Goal: Information Seeking & Learning: Check status

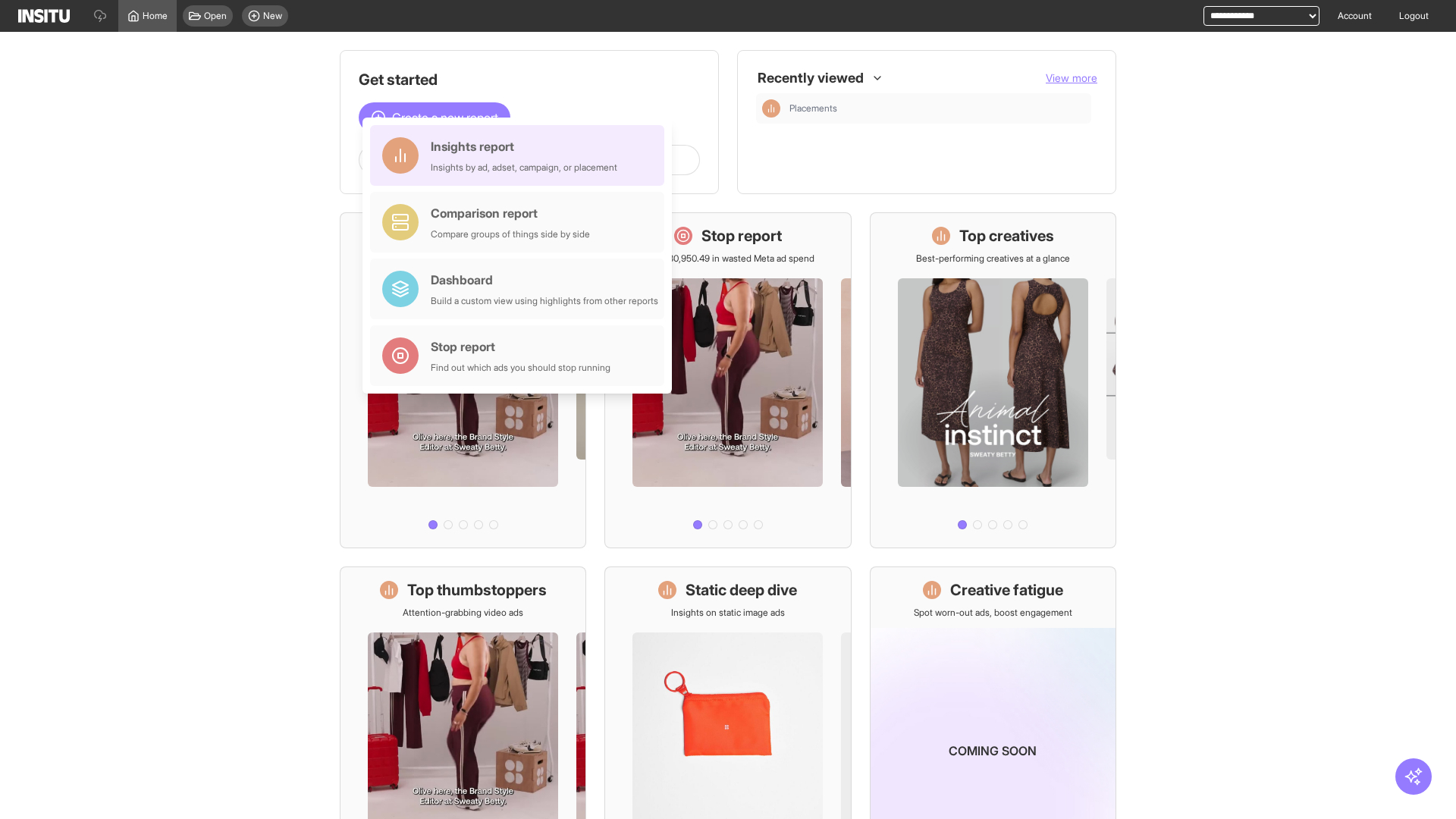
click at [521, 156] on div "Insights report Insights by ad, adset, campaign, or placement" at bounding box center [524, 155] width 186 height 36
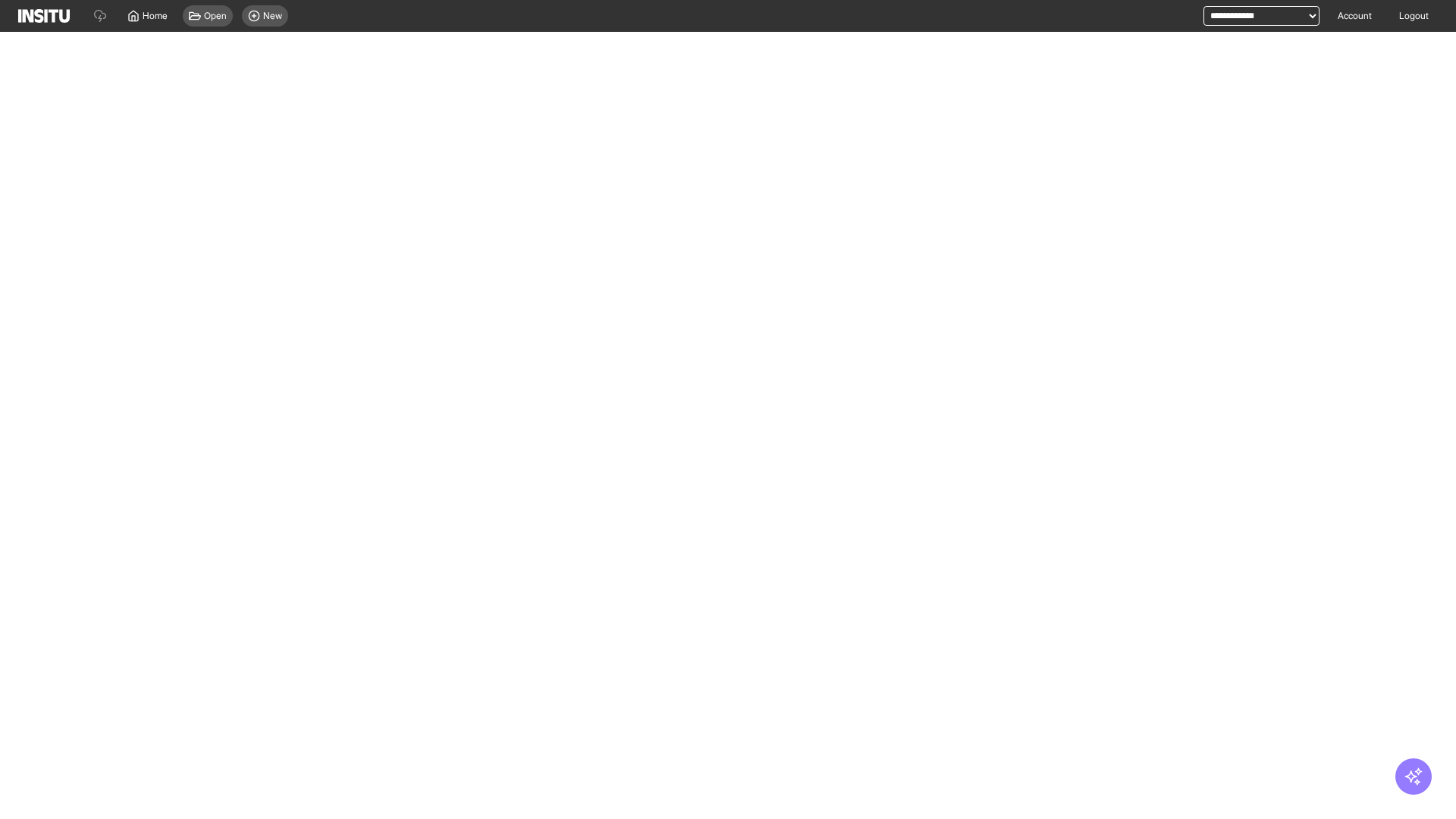
select select "**"
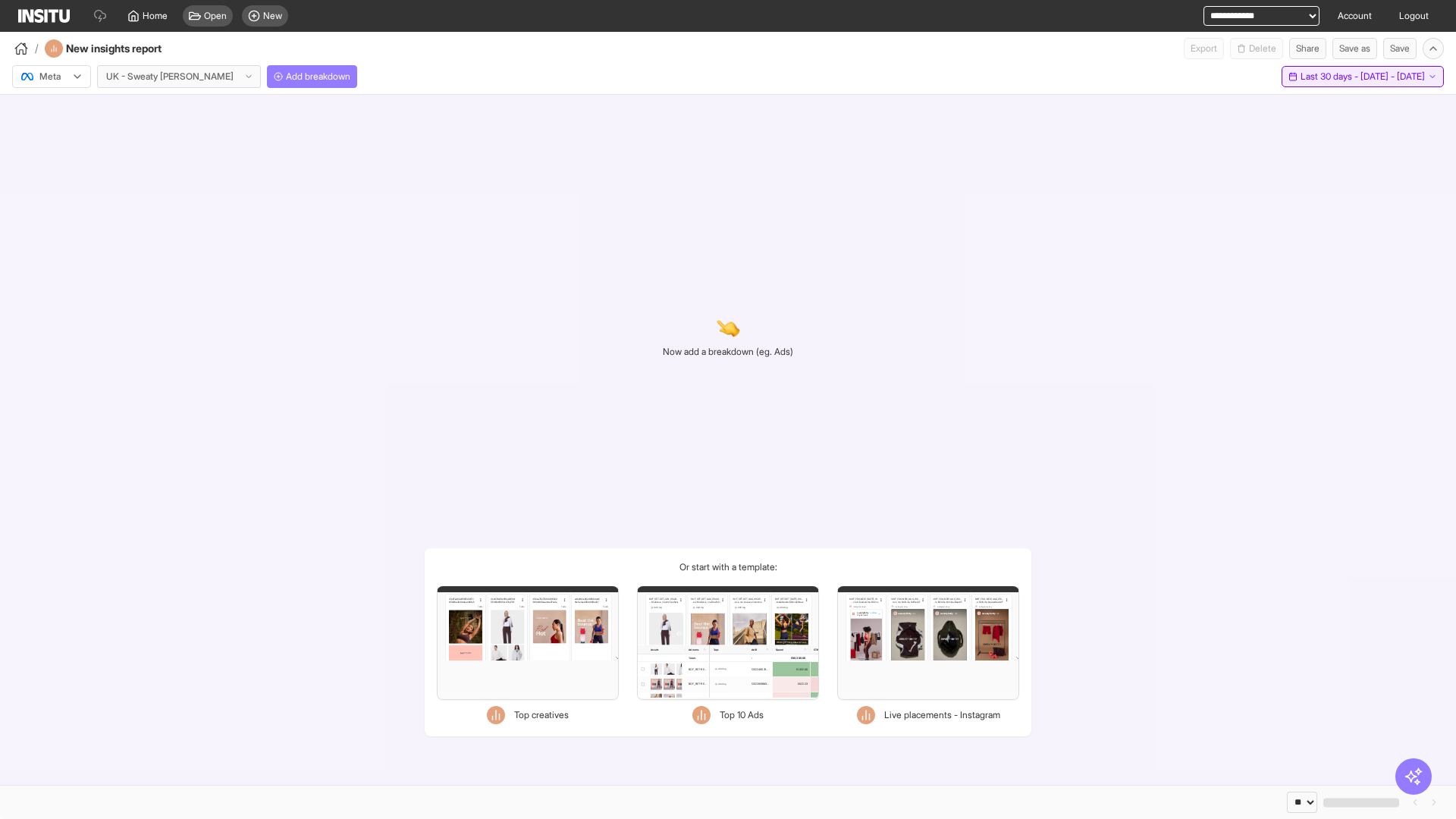
click at [1332, 76] on span "Last 30 days - [DATE] - [DATE]" at bounding box center [1362, 76] width 124 height 12
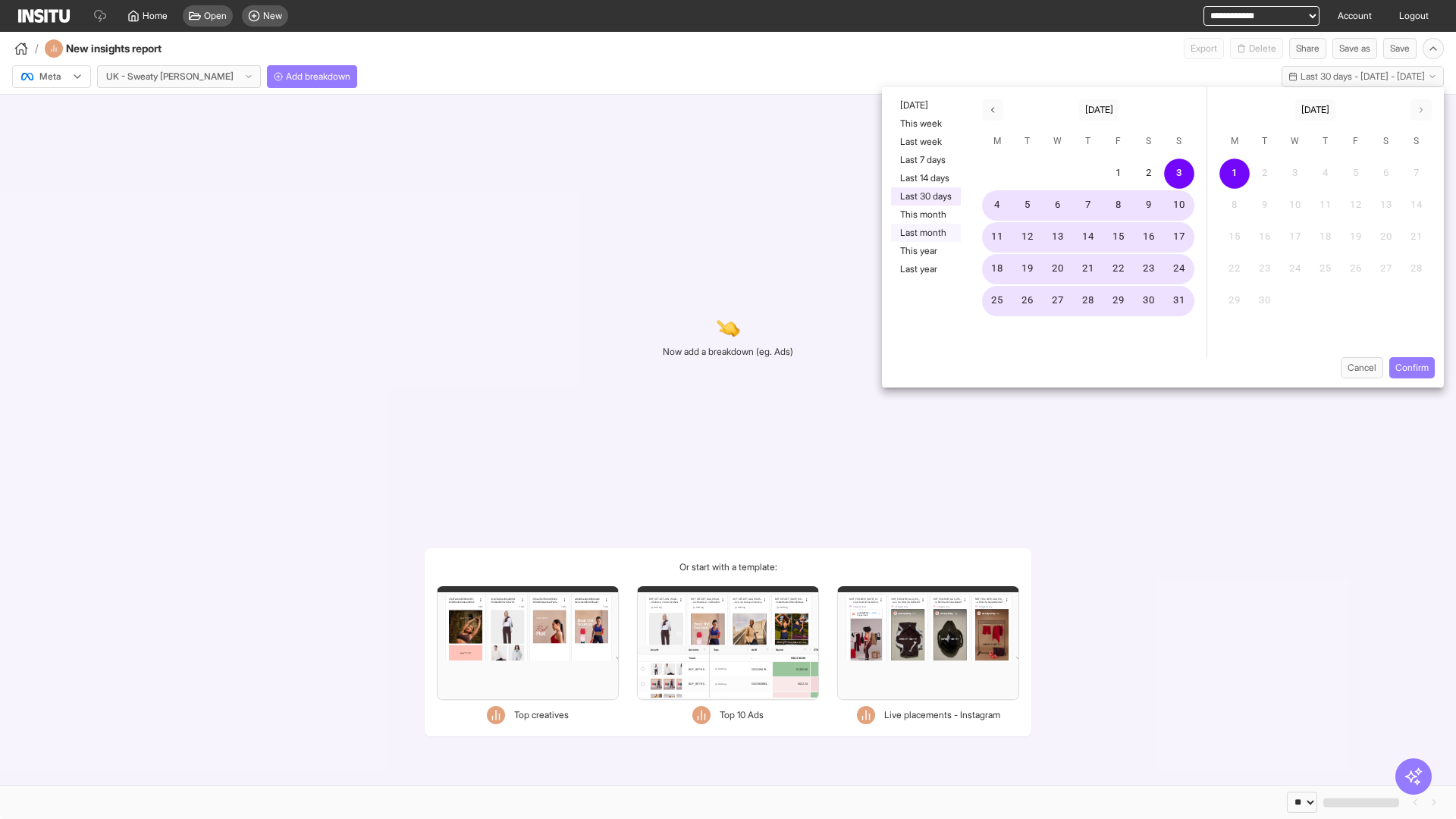
click at [924, 233] on button "Last month" at bounding box center [925, 232] width 70 height 19
